Goal: Task Accomplishment & Management: Manage account settings

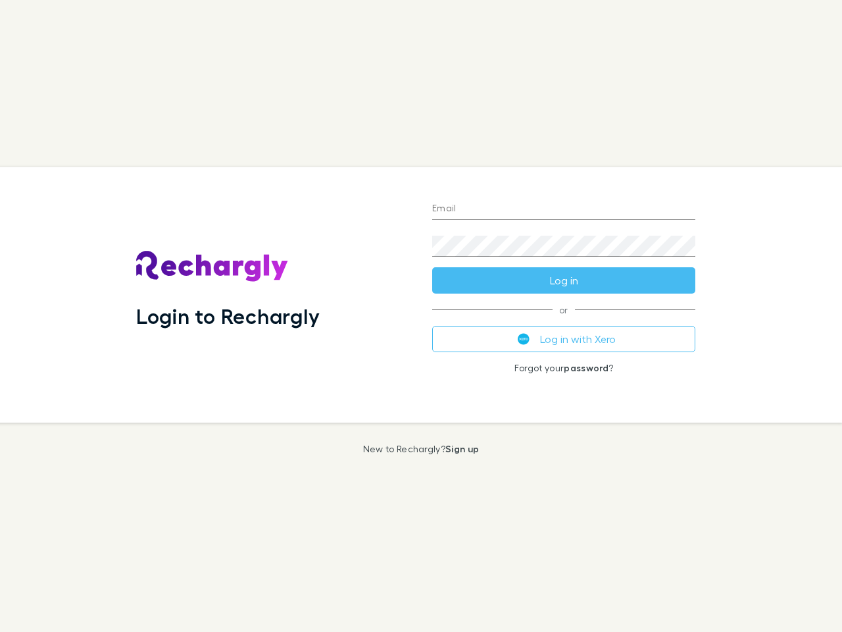
click at [421, 316] on div "Login to Rechargly" at bounding box center [274, 294] width 296 height 255
click at [564, 209] on input "Email" at bounding box center [563, 209] width 263 height 21
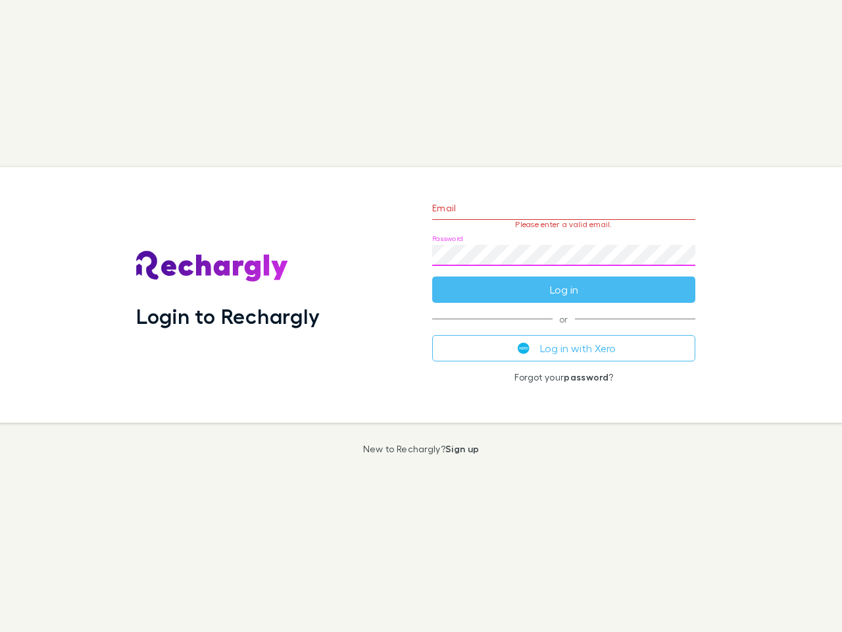
click at [564, 280] on form "Email Please enter a valid email. Password Log in" at bounding box center [563, 245] width 263 height 115
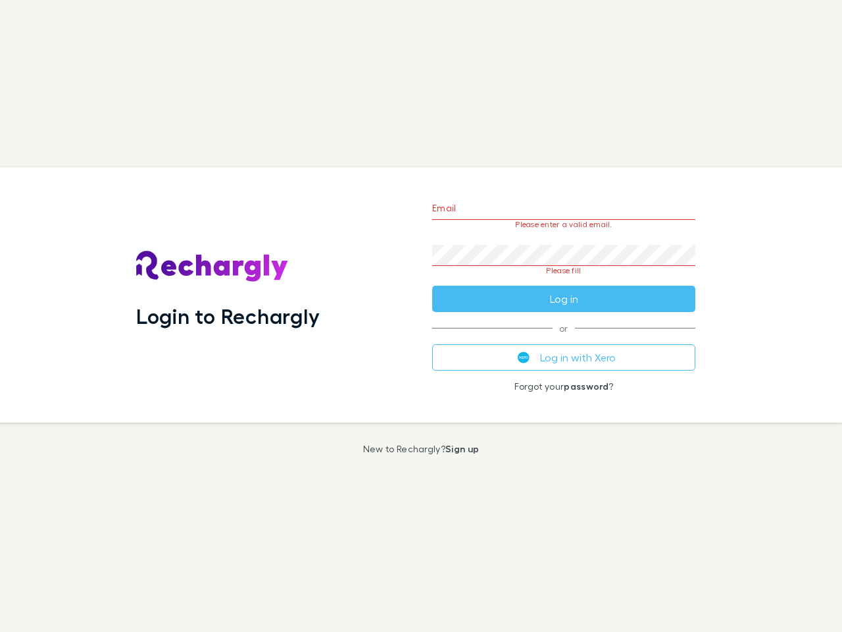
click at [564, 339] on div "Email Please enter a valid email. Password Please fill Log in or Log in with Xe…" at bounding box center [564, 294] width 284 height 255
